Goal: Task Accomplishment & Management: Complete application form

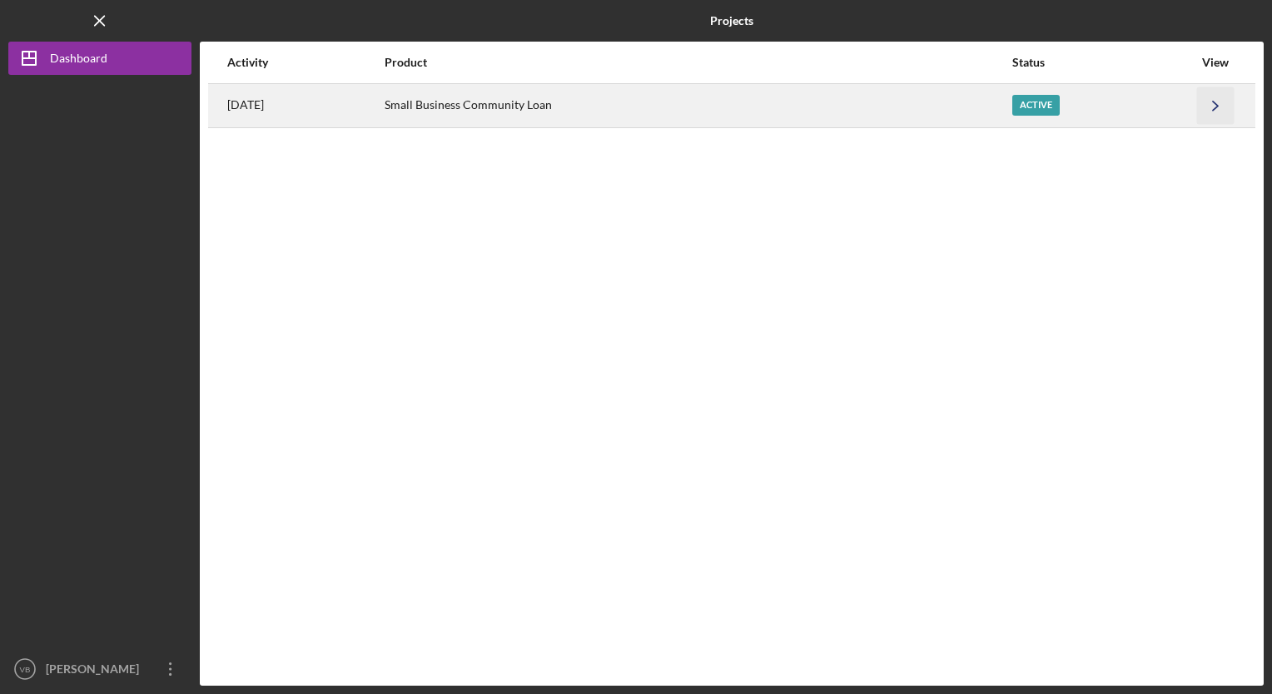
click at [1211, 106] on icon "Icon/Navigate" at bounding box center [1215, 105] width 37 height 37
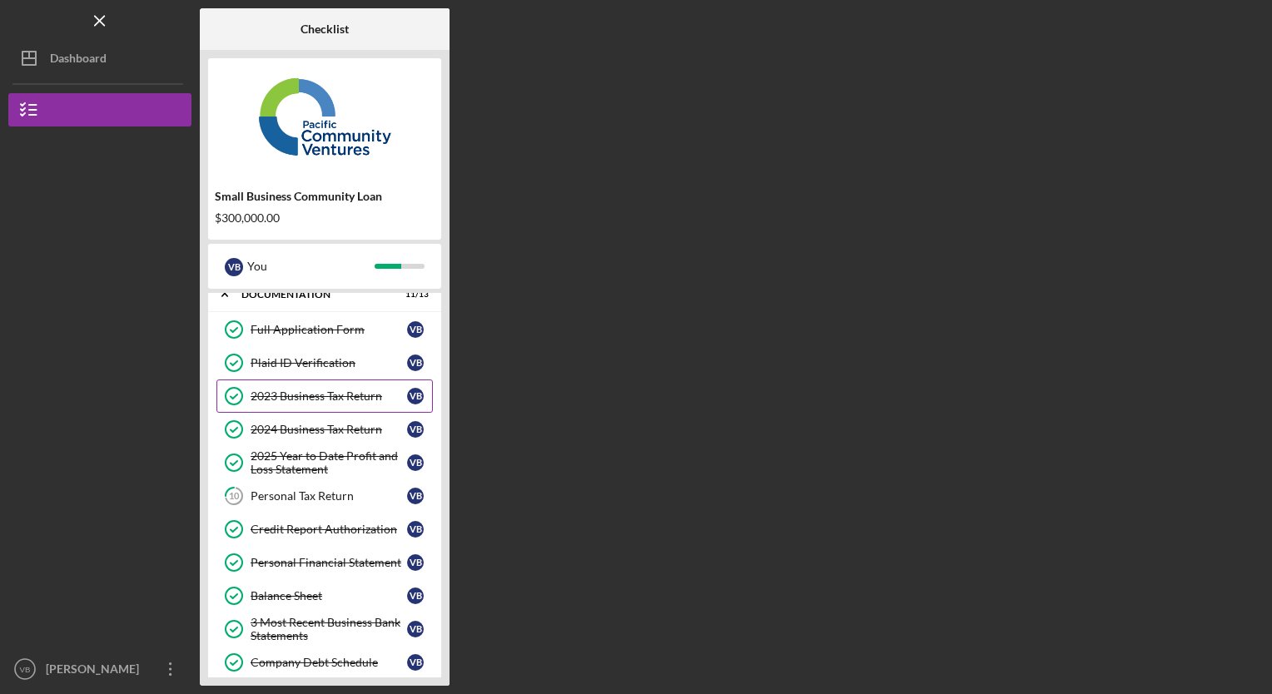
scroll to position [52, 0]
click at [333, 435] on link "2024 Business Tax Return 2024 Business Tax Return V B" at bounding box center [324, 428] width 216 height 33
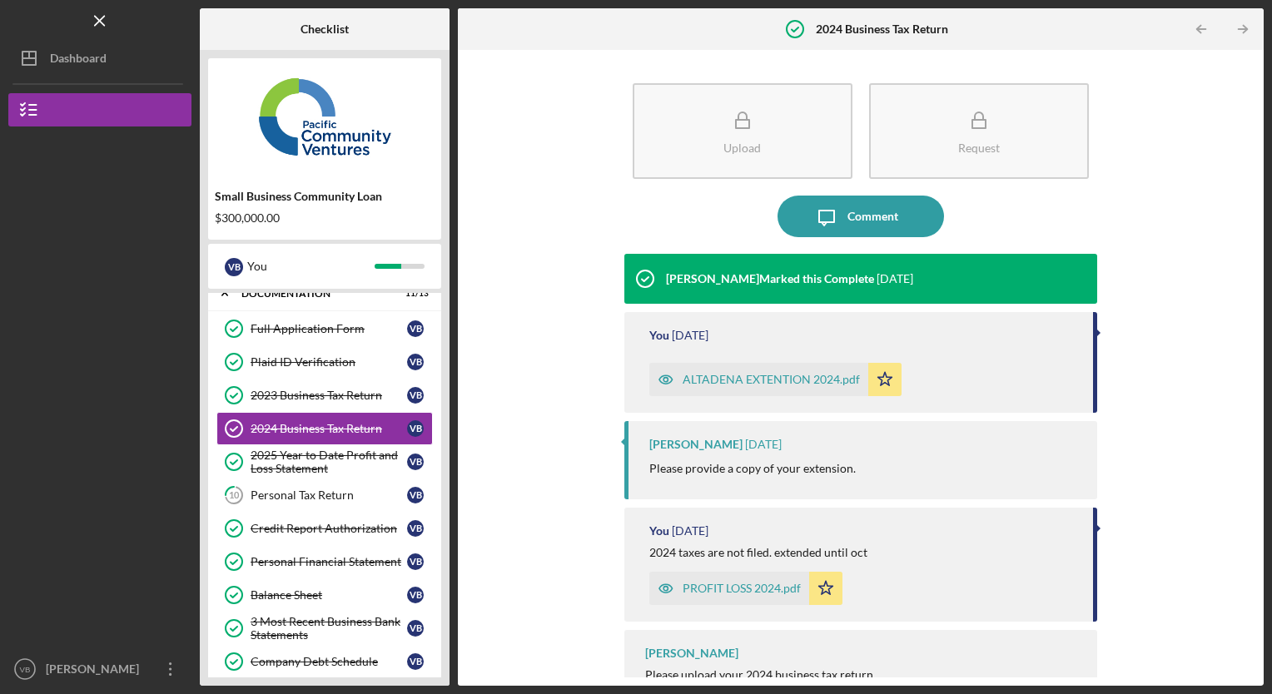
scroll to position [35, 0]
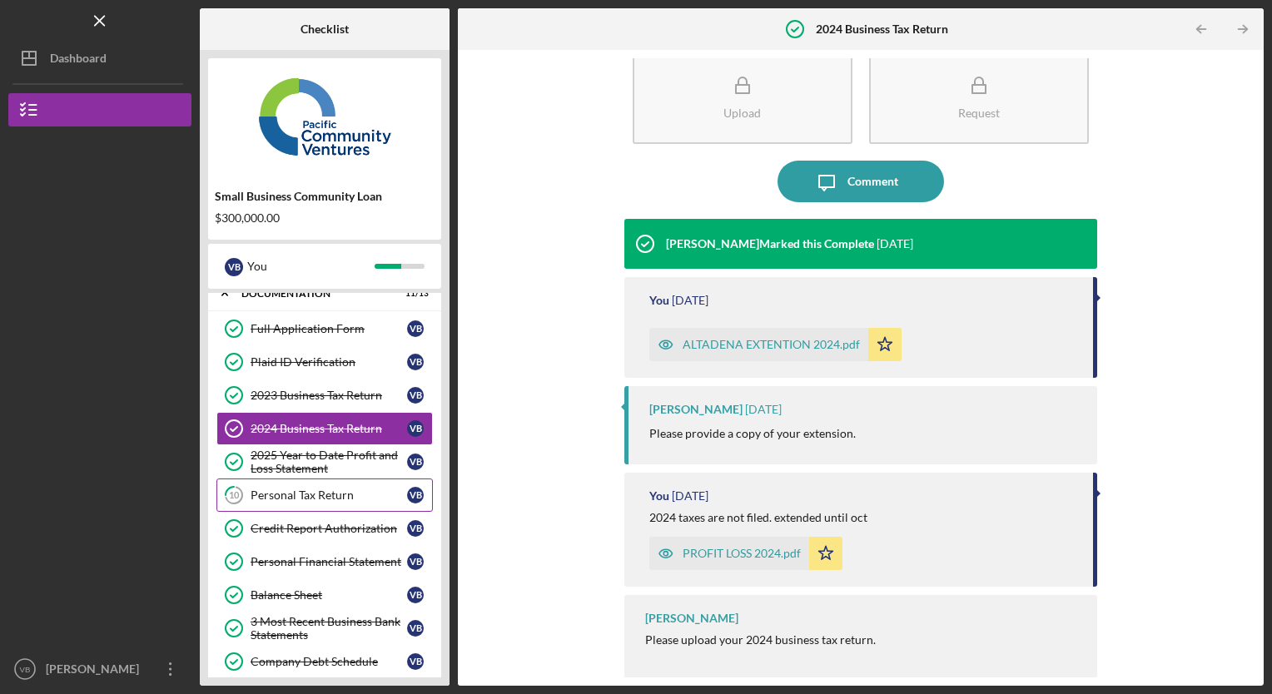
click at [308, 484] on link "10 Personal Tax Return V B" at bounding box center [324, 494] width 216 height 33
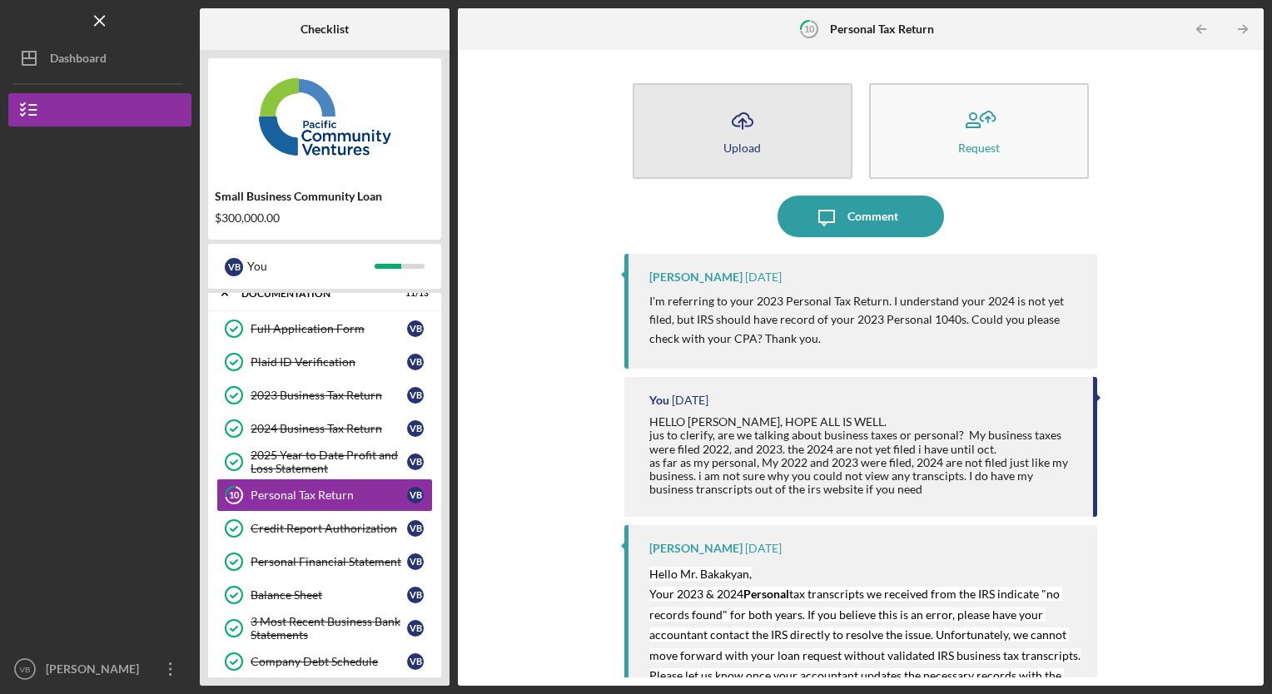
click at [741, 135] on icon "Icon/Upload" at bounding box center [742, 121] width 42 height 42
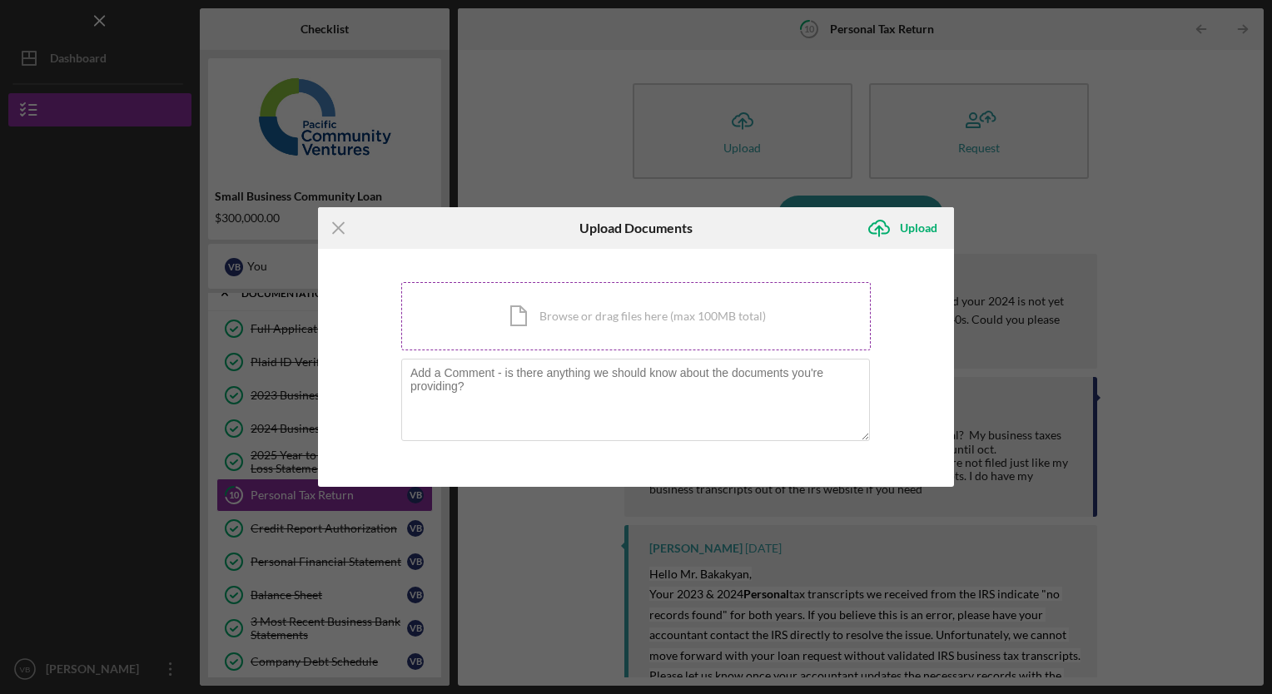
click at [563, 321] on div "Icon/Document Browse or drag files here (max 100MB total) Tap to choose files o…" at bounding box center [635, 316] width 469 height 68
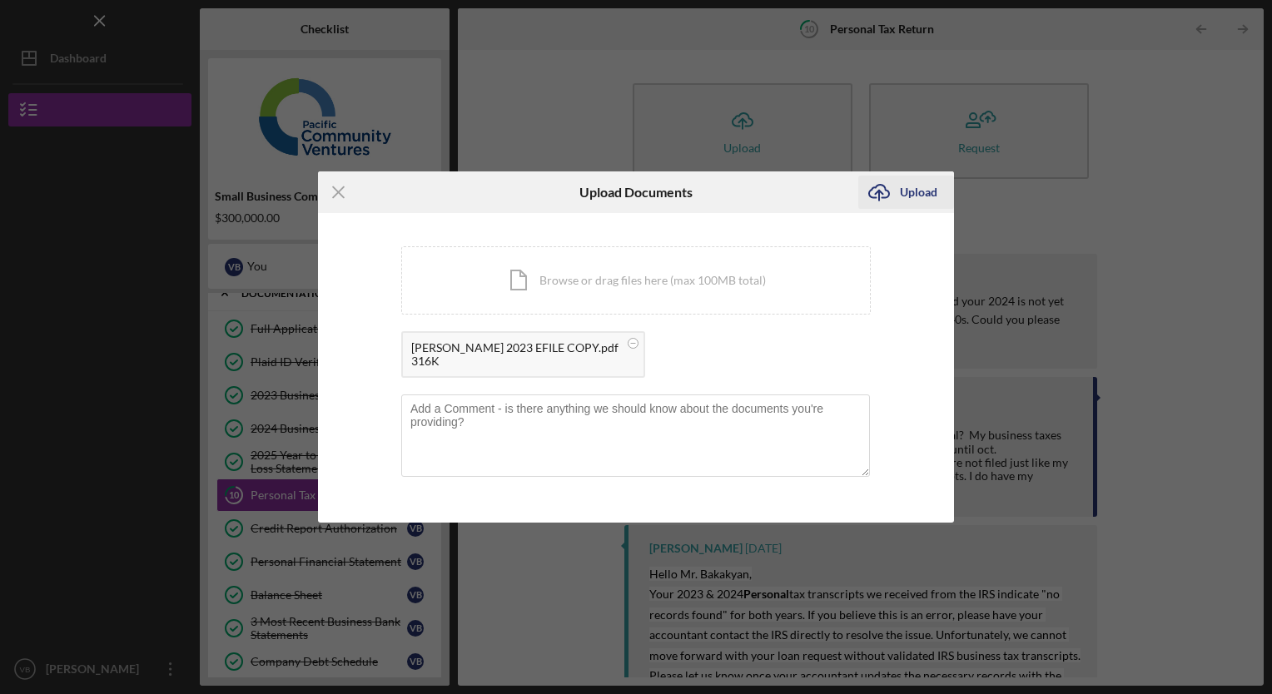
click at [910, 193] on div "Upload" at bounding box center [918, 192] width 37 height 33
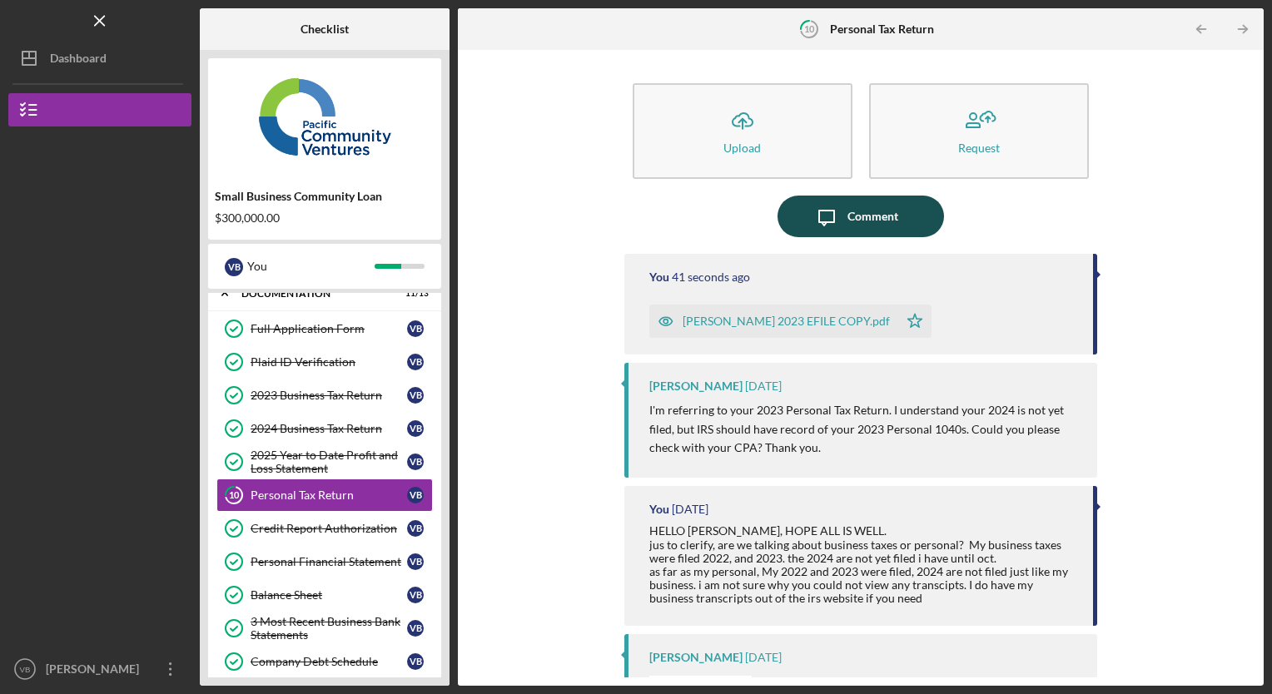
click at [862, 216] on div "Comment" at bounding box center [872, 217] width 51 height 42
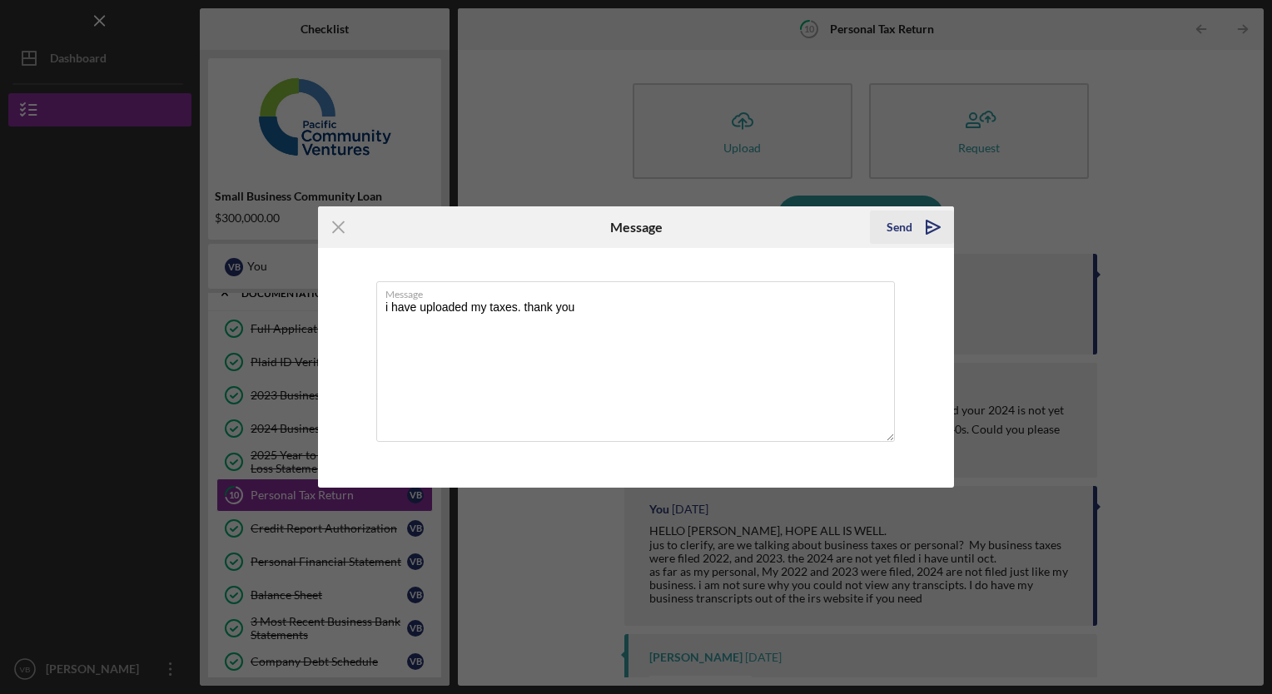
type textarea "i have uploaded my taxes. thank you"
click at [899, 227] on div "Send" at bounding box center [899, 227] width 26 height 33
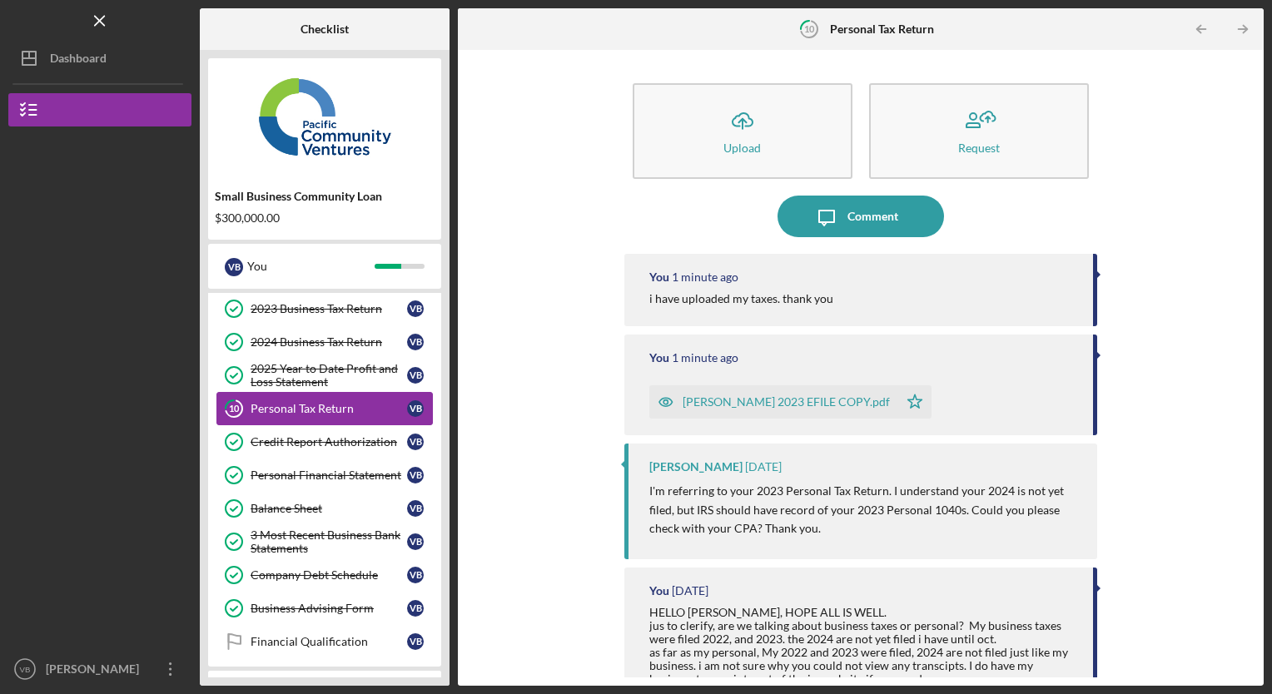
scroll to position [206, 0]
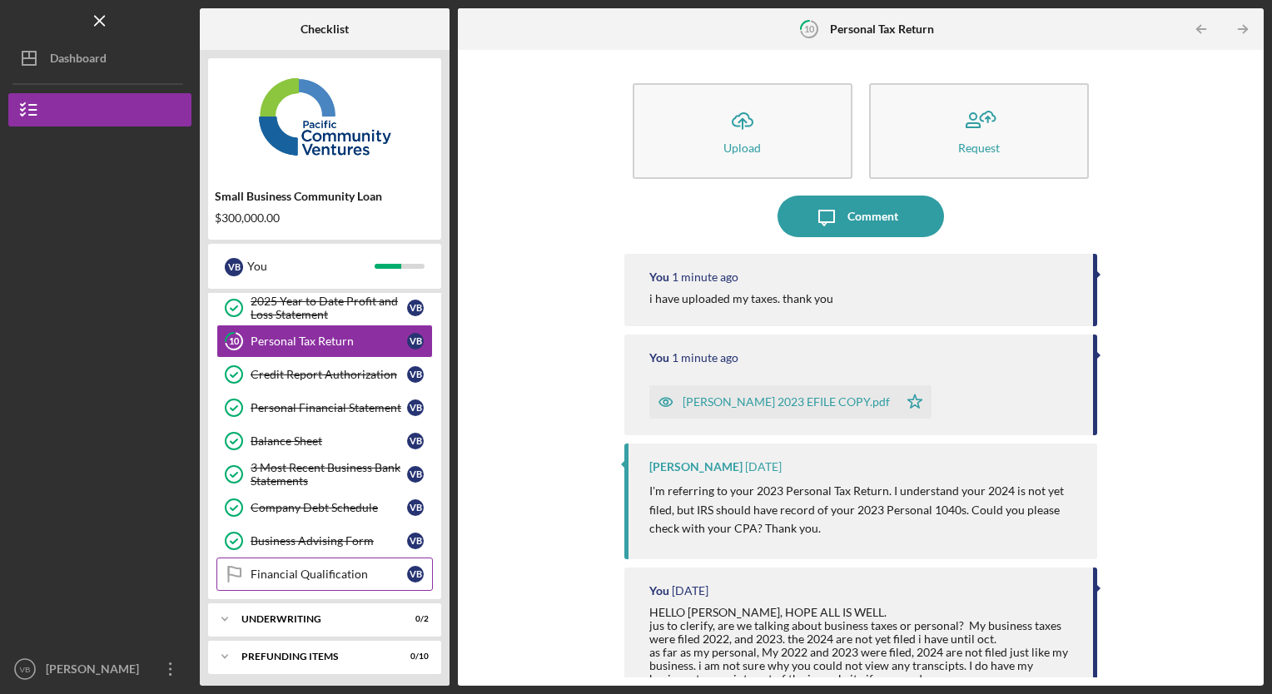
click at [317, 581] on link "Financial Qualification Financial Qualification V B" at bounding box center [324, 574] width 216 height 33
